Goal: Transaction & Acquisition: Purchase product/service

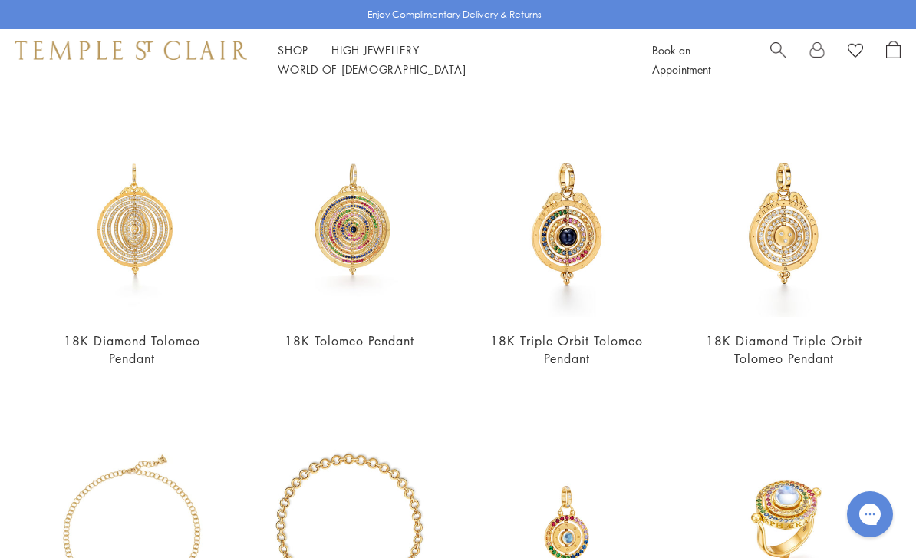
click at [782, 57] on span "Search" at bounding box center [779, 49] width 16 height 16
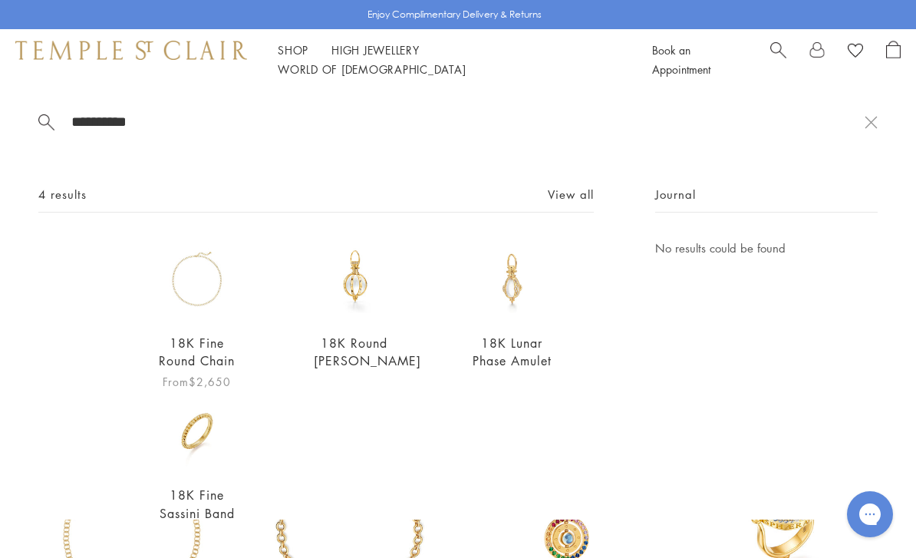
type input "**********"
click at [196, 312] on img at bounding box center [197, 279] width 81 height 81
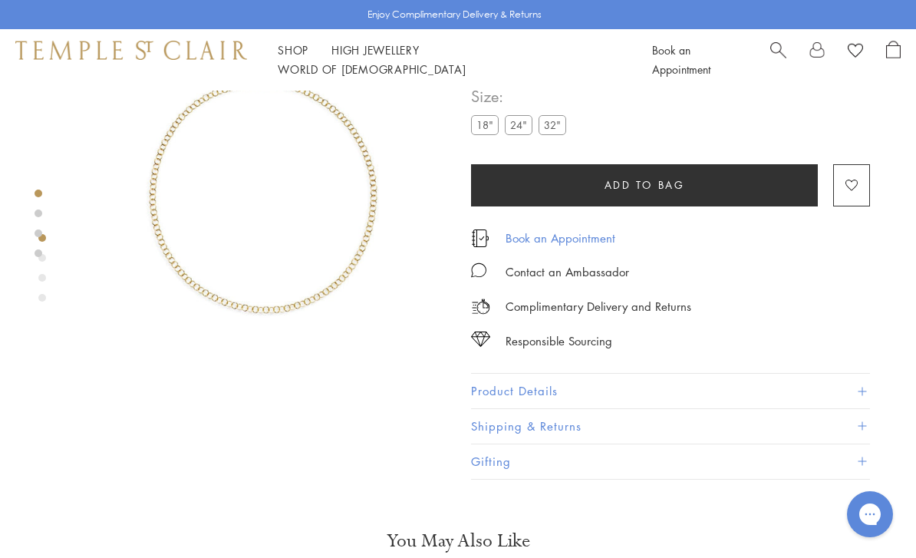
scroll to position [91, 0]
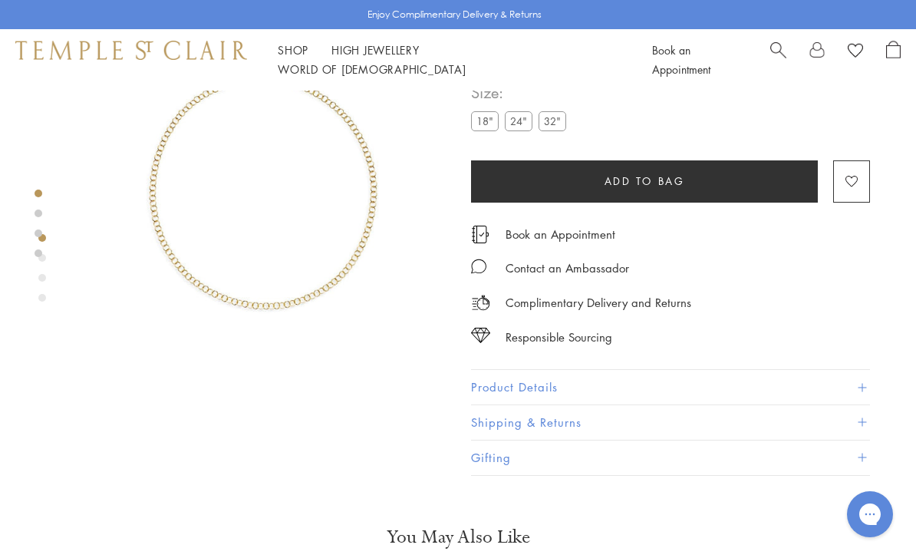
click at [517, 122] on label "24"" at bounding box center [519, 120] width 28 height 19
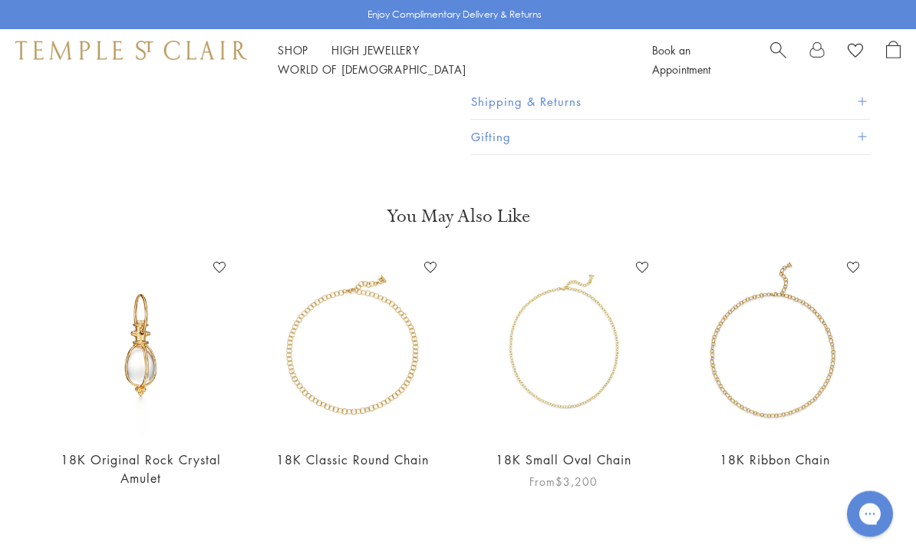
scroll to position [411, 0]
click at [630, 369] on img at bounding box center [564, 346] width 181 height 181
